Goal: Task Accomplishment & Management: Use online tool/utility

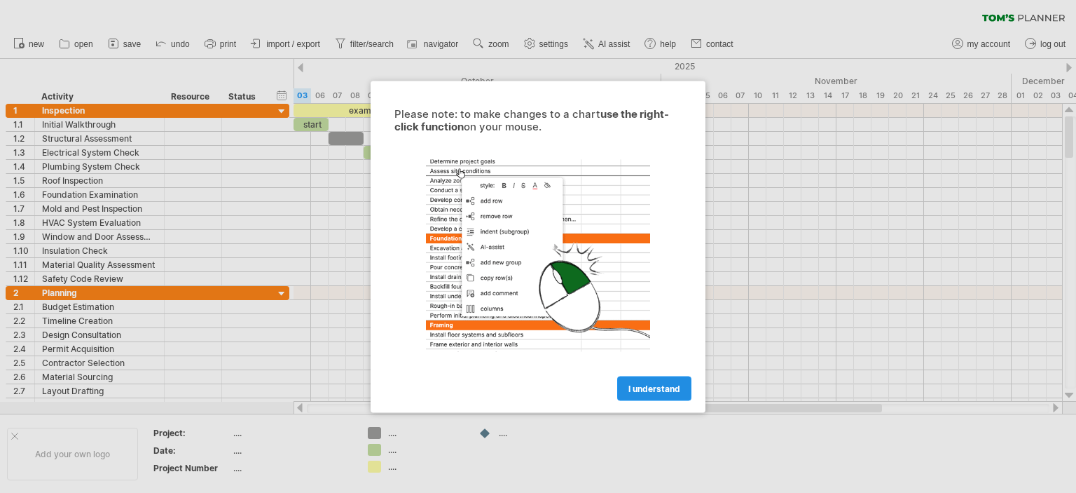
click at [653, 386] on span "I understand" at bounding box center [655, 388] width 52 height 11
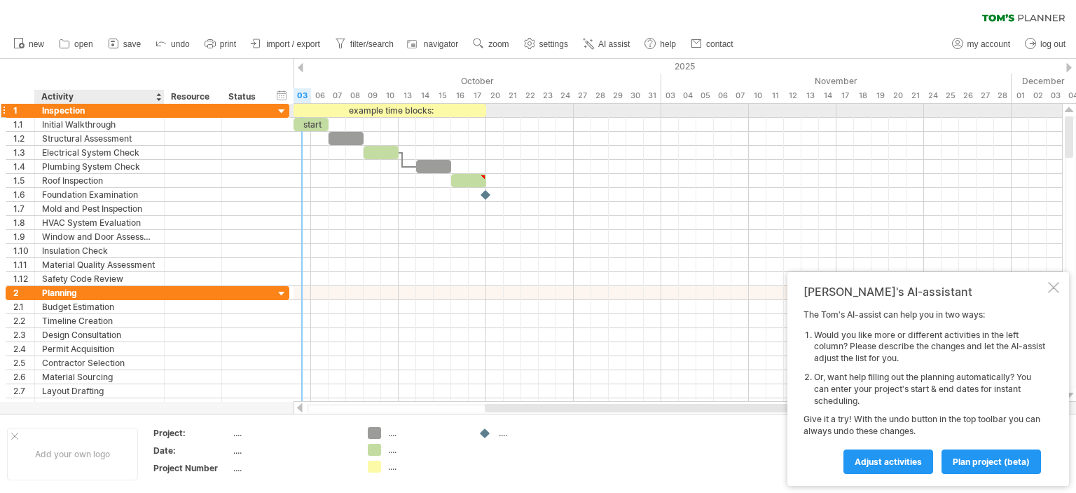
click at [137, 116] on div "Inspection" at bounding box center [99, 110] width 115 height 13
drag, startPoint x: 137, startPoint y: 111, endPoint x: 156, endPoint y: 114, distance: 18.4
click at [156, 114] on input "**********" at bounding box center [99, 110] width 115 height 13
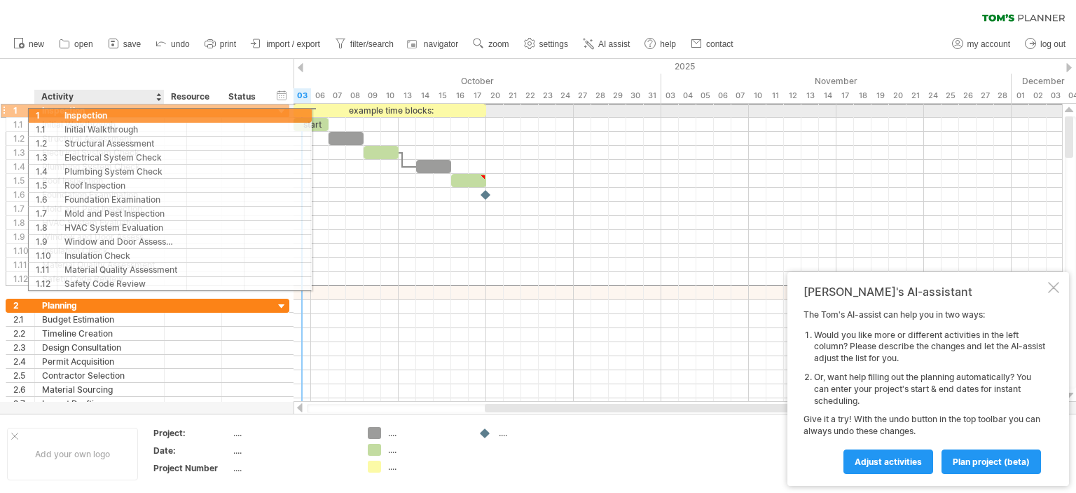
drag, startPoint x: 38, startPoint y: 107, endPoint x: 54, endPoint y: 111, distance: 16.7
click at [57, 111] on div "**********" at bounding box center [100, 110] width 130 height 13
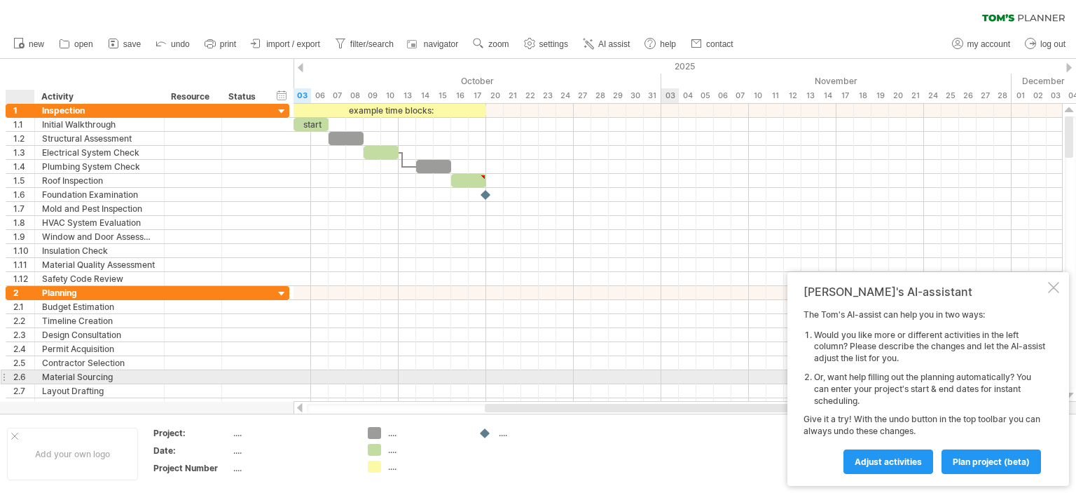
drag, startPoint x: 664, startPoint y: 378, endPoint x: 655, endPoint y: 374, distance: 9.7
click at [664, 378] on div at bounding box center [678, 377] width 769 height 14
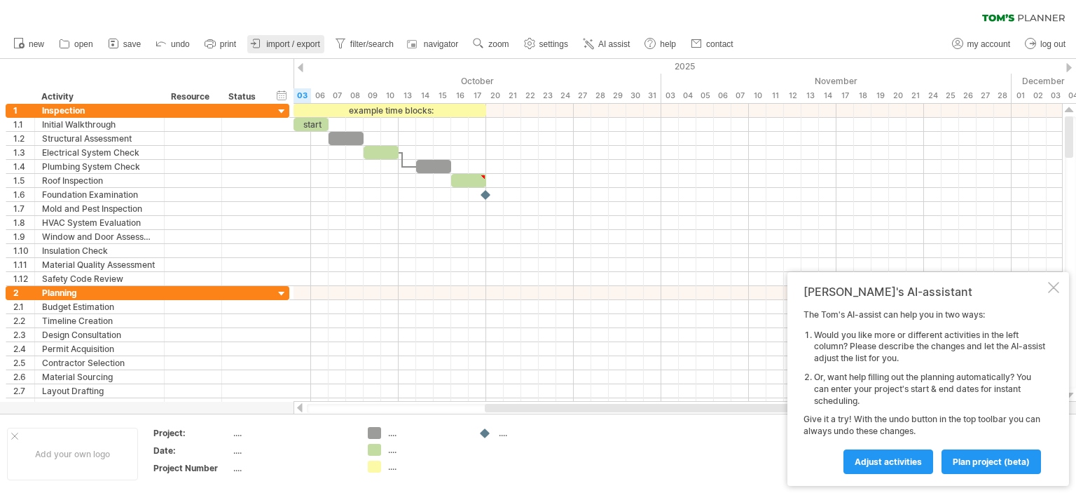
click at [291, 40] on span "import / export" at bounding box center [293, 44] width 54 height 10
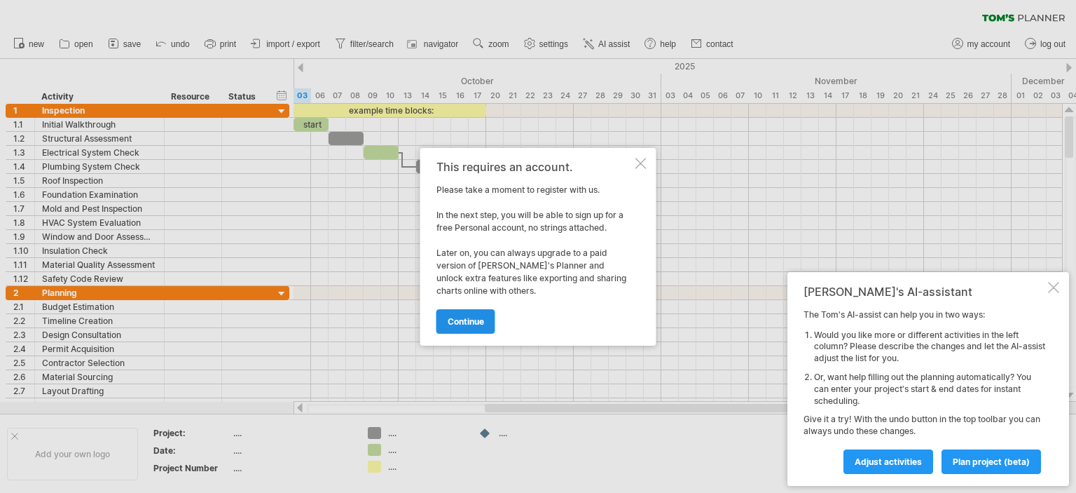
click at [473, 322] on span "continue" at bounding box center [466, 321] width 36 height 11
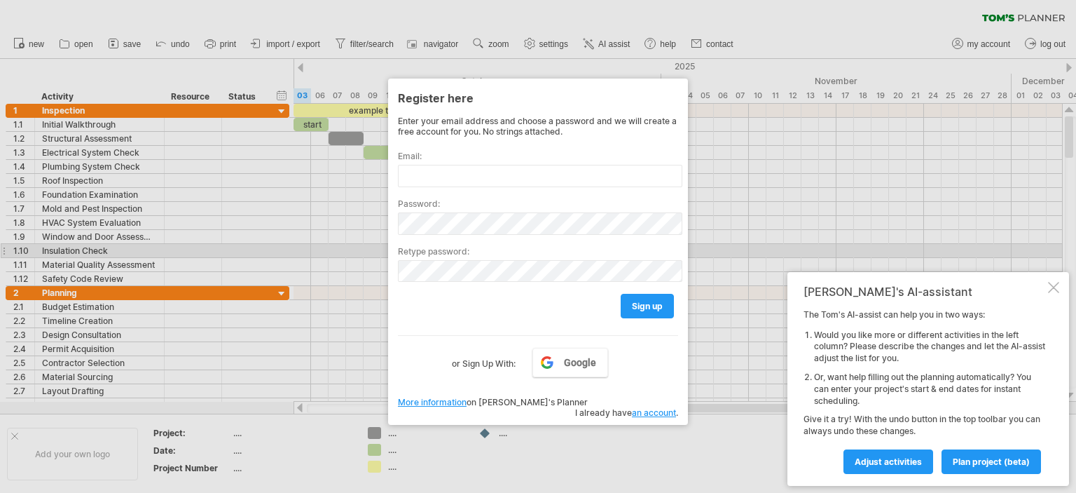
click at [336, 252] on div at bounding box center [538, 246] width 1076 height 493
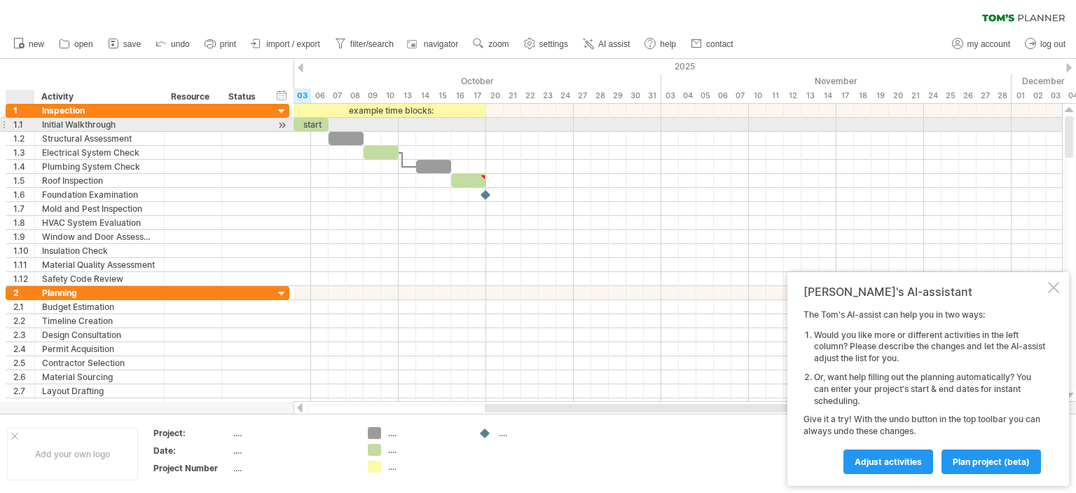
drag, startPoint x: 2, startPoint y: 95, endPoint x: 20, endPoint y: 118, distance: 29.0
click at [20, 118] on div "Trying to reach [DOMAIN_NAME] Connected again... 0% clear filter new 1" at bounding box center [538, 246] width 1076 height 493
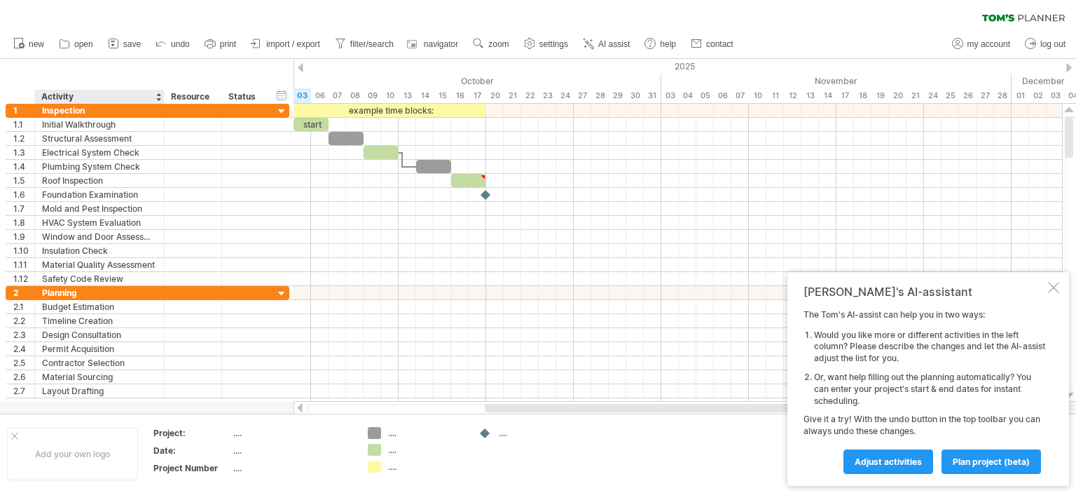
drag, startPoint x: 28, startPoint y: 25, endPoint x: 150, endPoint y: 451, distance: 443.2
click at [151, 457] on div "Trying to reach [DOMAIN_NAME] Connected again... 0% clear filter new 1" at bounding box center [538, 246] width 1076 height 493
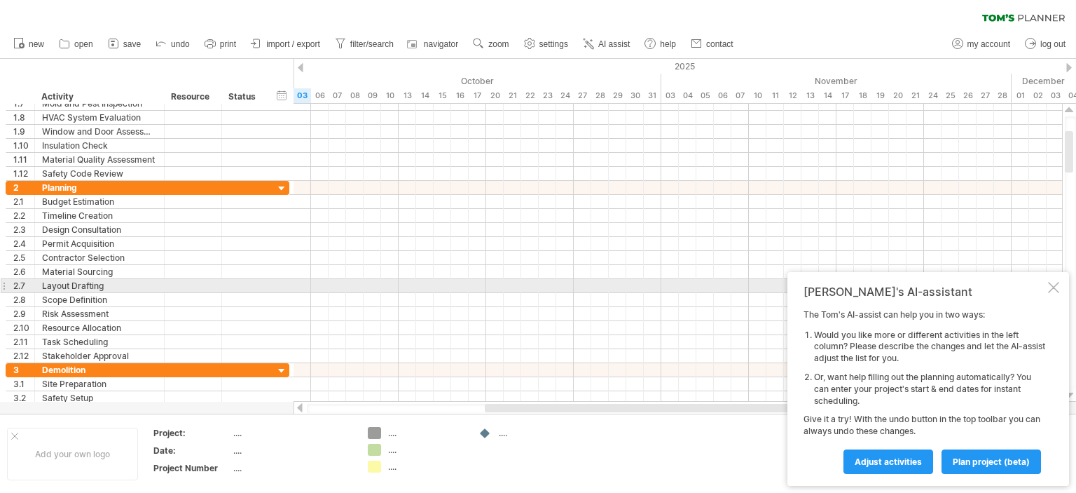
click at [1052, 287] on div at bounding box center [1053, 287] width 11 height 11
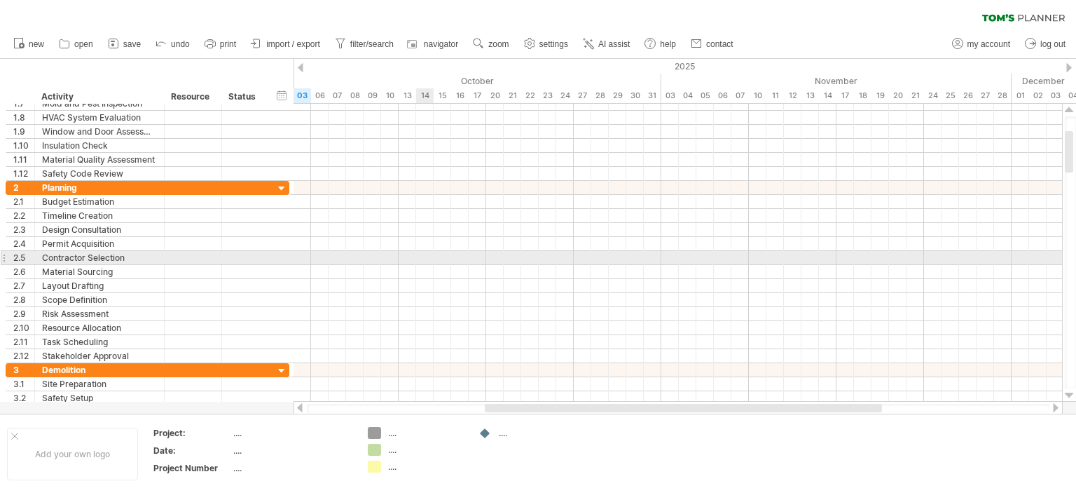
drag, startPoint x: 434, startPoint y: 255, endPoint x: 426, endPoint y: 252, distance: 8.5
